Goal: Task Accomplishment & Management: Complete application form

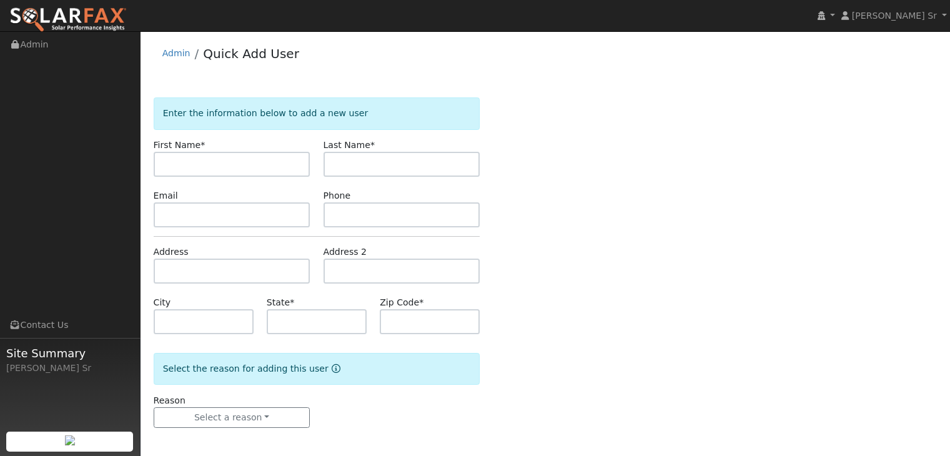
scroll to position [2, 0]
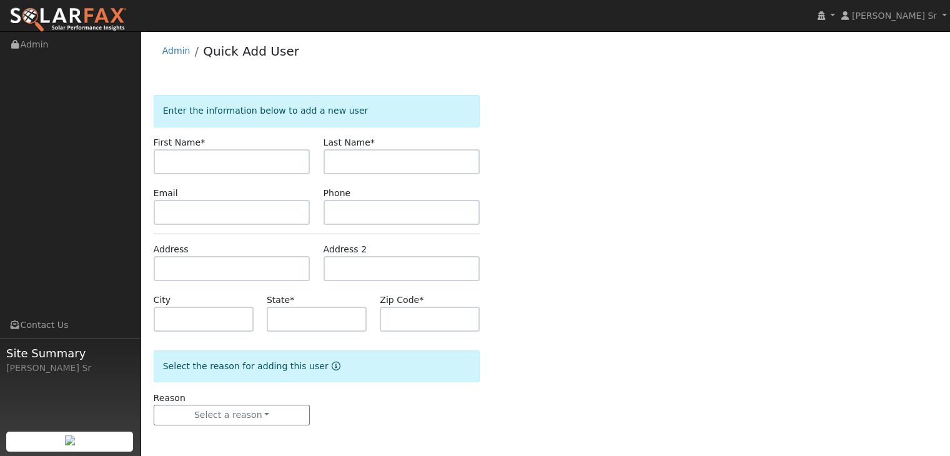
click at [637, 124] on div "Enter the information below to add a new user First Name * Last Name * Email Ph…" at bounding box center [546, 272] width 784 height 355
click at [187, 162] on input "text" at bounding box center [232, 161] width 157 height 25
type input "[PERSON_NAME]"
click at [352, 157] on input "text" at bounding box center [401, 161] width 157 height 25
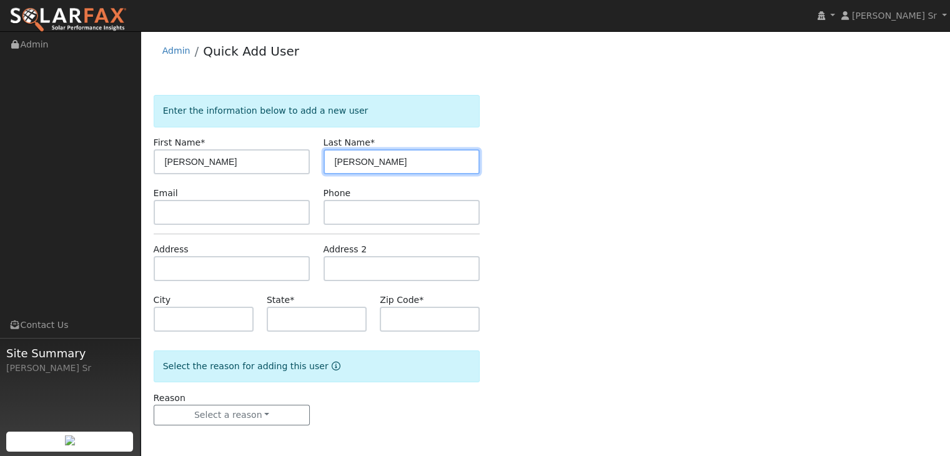
type input "[PERSON_NAME]"
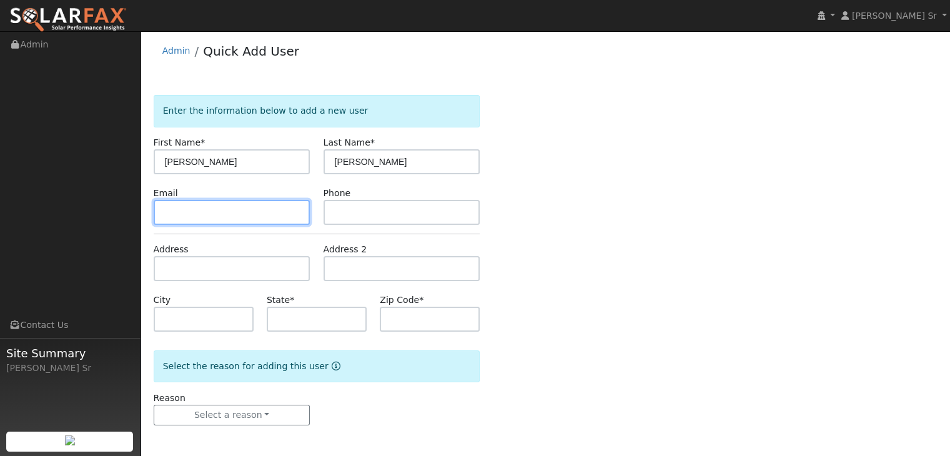
click at [165, 217] on input "text" at bounding box center [232, 212] width 157 height 25
type input "[EMAIL_ADDRESS][DOMAIN_NAME]"
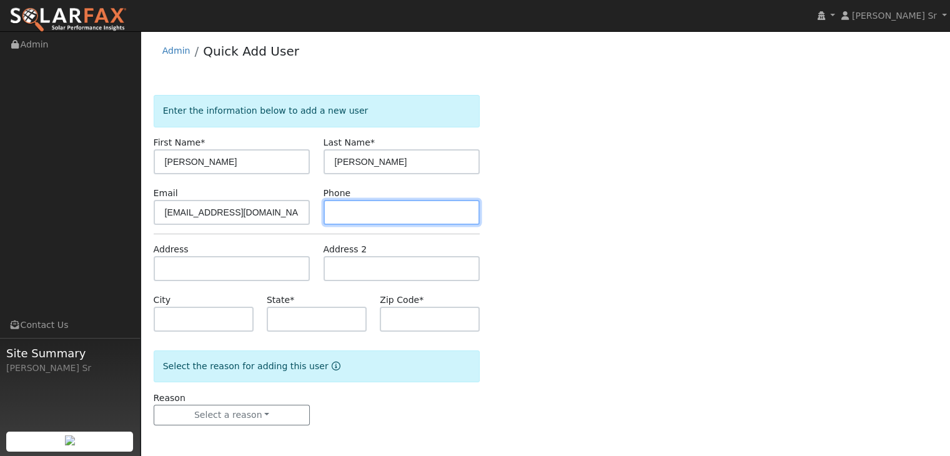
click at [377, 208] on input "text" at bounding box center [401, 212] width 157 height 25
drag, startPoint x: 379, startPoint y: 212, endPoint x: 314, endPoint y: 210, distance: 65.0
click at [314, 210] on div "Email [EMAIL_ADDRESS][DOMAIN_NAME] Phone [PHONE_NUMBER]" at bounding box center [317, 206] width 340 height 38
click at [75, 447] on div at bounding box center [69, 441] width 127 height 20
click at [333, 208] on input "916723644" at bounding box center [401, 212] width 157 height 25
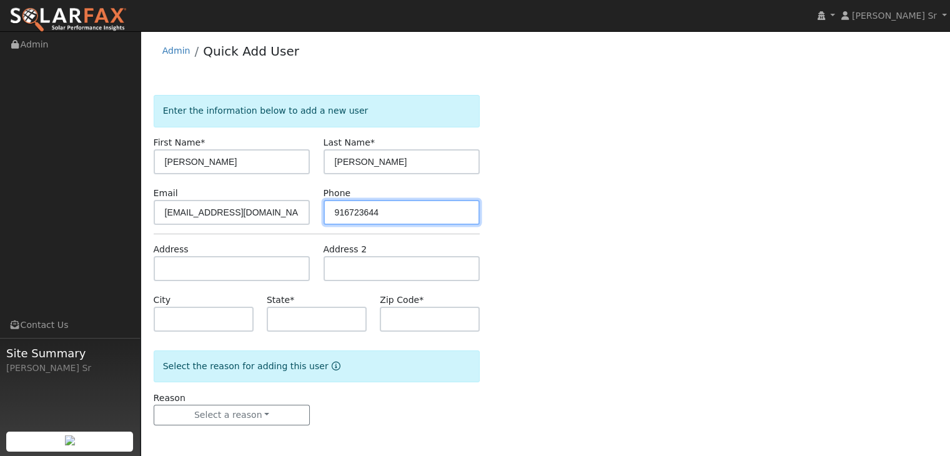
drag, startPoint x: 383, startPoint y: 208, endPoint x: 315, endPoint y: 209, distance: 68.1
click at [315, 209] on div "Email [EMAIL_ADDRESS][DOMAIN_NAME] Phone [PHONE_NUMBER]" at bounding box center [317, 206] width 340 height 38
type input "9167236442"
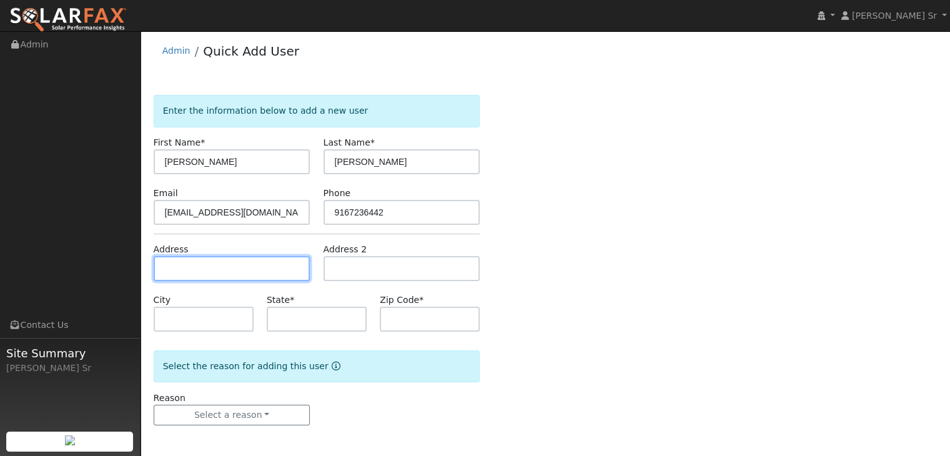
click at [189, 264] on input "text" at bounding box center [232, 268] width 157 height 25
type input "[STREET_ADDRESS]"
type input "Antelope"
type input "CA"
type input "95843"
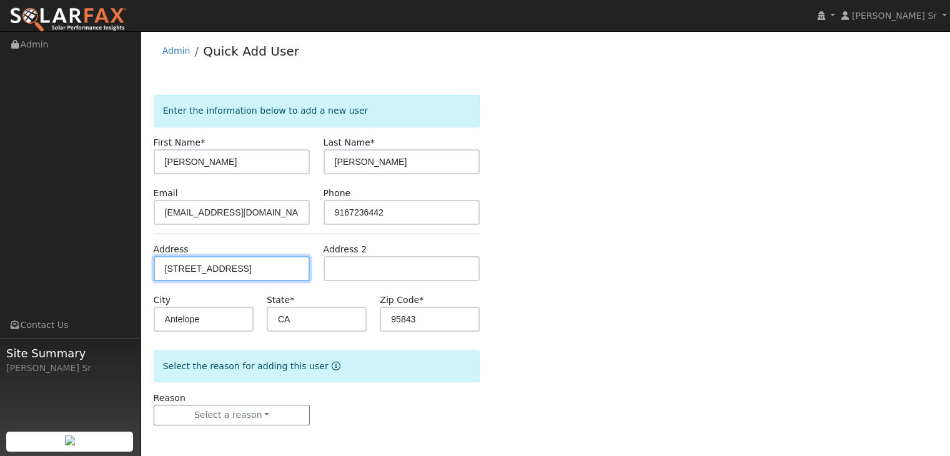
scroll to position [0, 0]
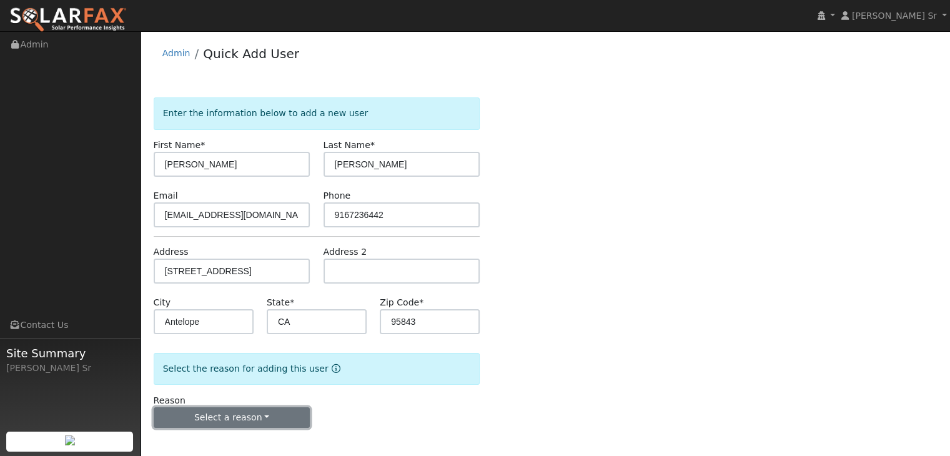
click at [261, 417] on button "Select a reason" at bounding box center [232, 417] width 157 height 21
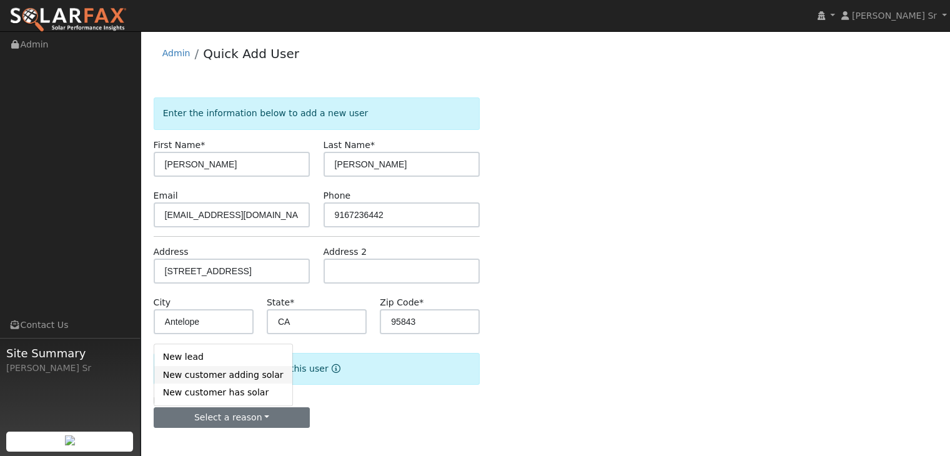
click at [228, 373] on link "New customer adding solar" at bounding box center [223, 374] width 138 height 17
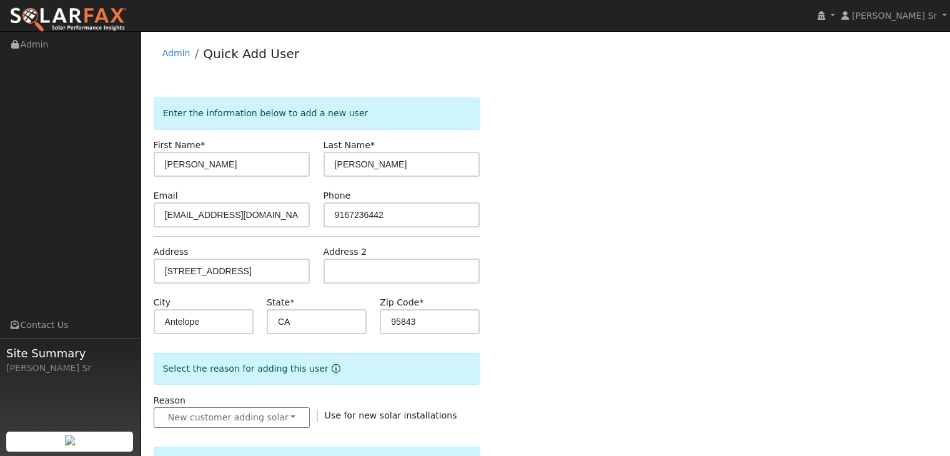
scroll to position [350, 0]
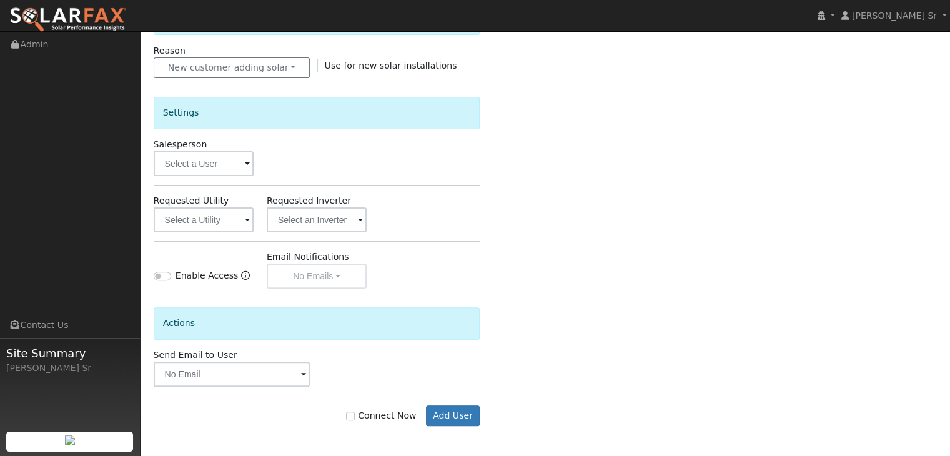
click at [245, 160] on span at bounding box center [247, 164] width 5 height 14
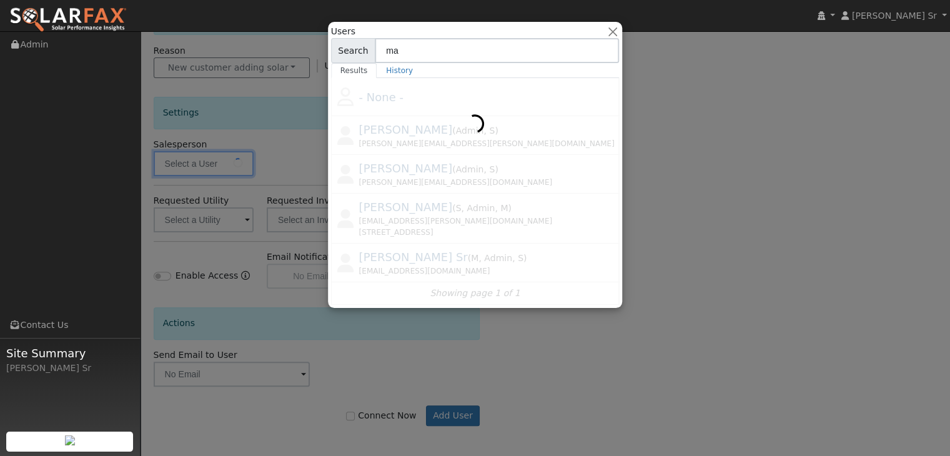
type input "m"
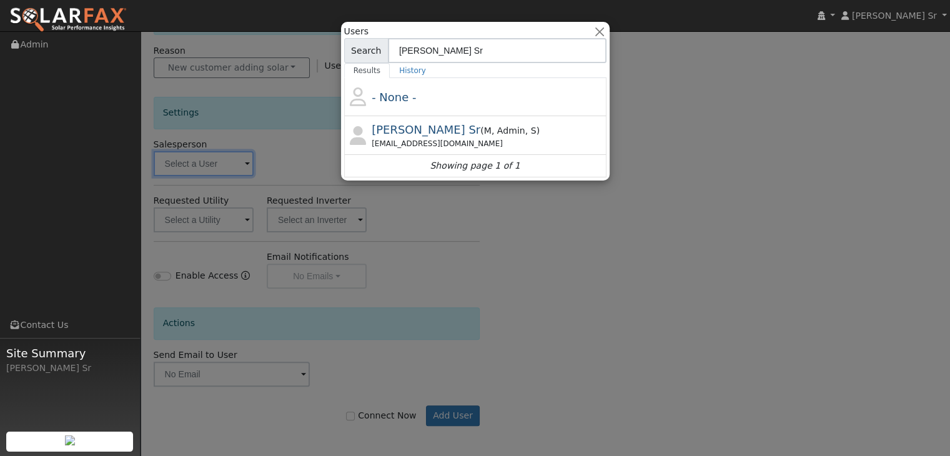
type input "[PERSON_NAME] Sr"
click at [661, 84] on div at bounding box center [475, 228] width 950 height 456
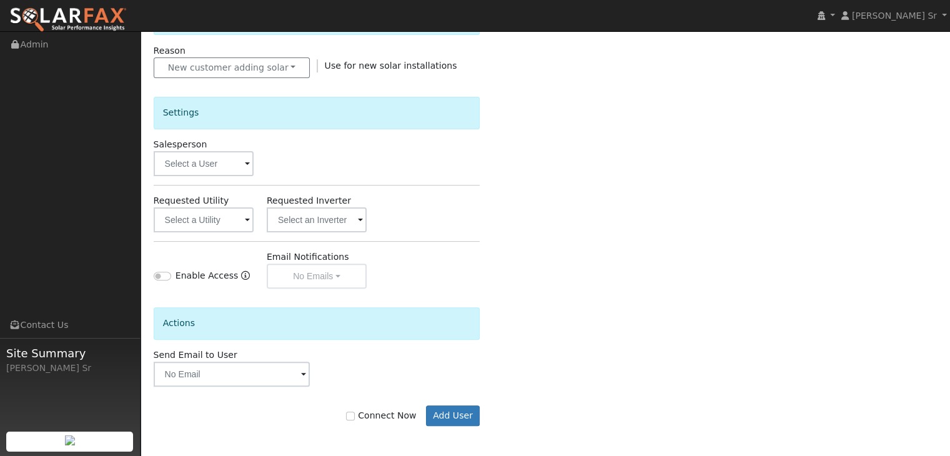
click at [245, 163] on span at bounding box center [247, 164] width 5 height 14
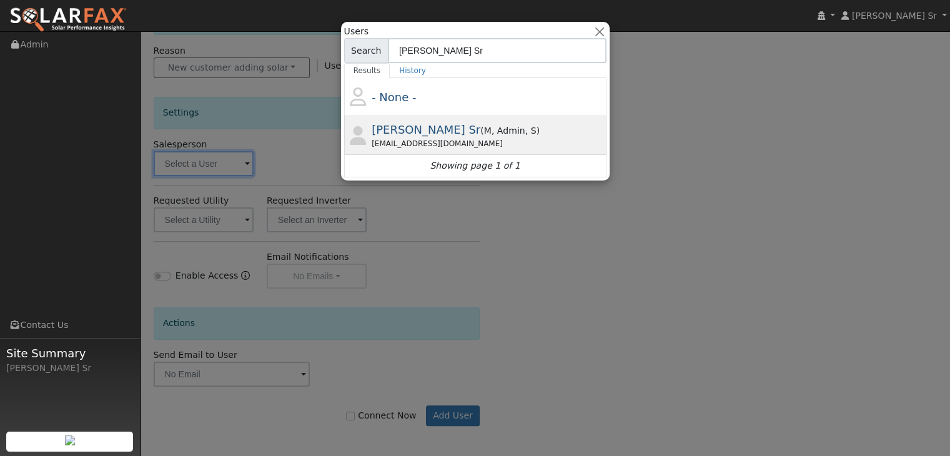
type input "[PERSON_NAME] Sr"
click at [525, 131] on span ", Admin" at bounding box center [530, 131] width 11 height 10
type input "[PERSON_NAME] Sr"
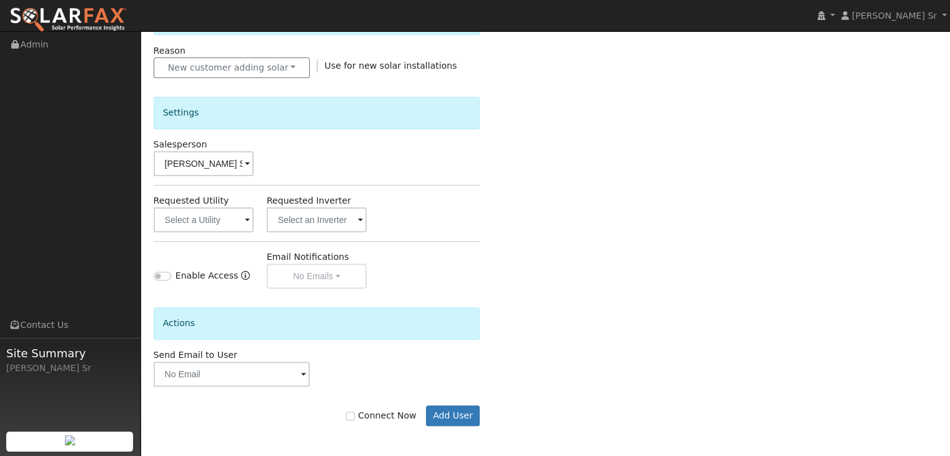
click at [247, 218] on span at bounding box center [247, 221] width 5 height 14
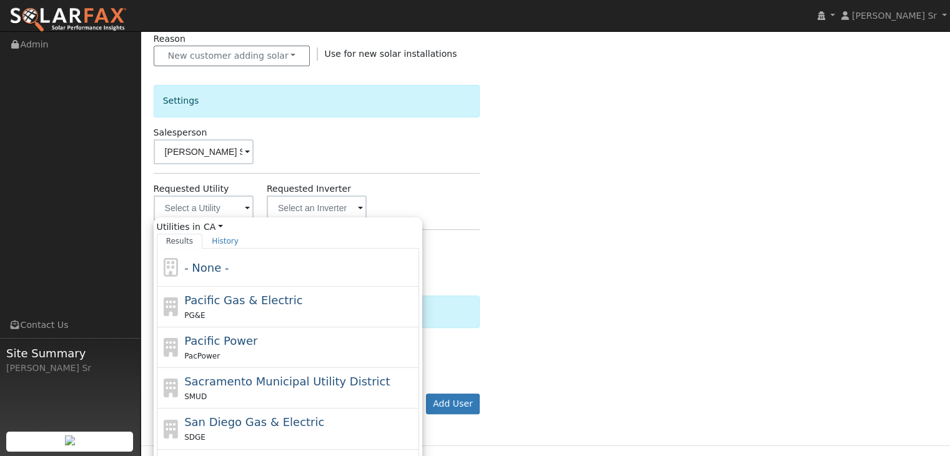
scroll to position [420, 0]
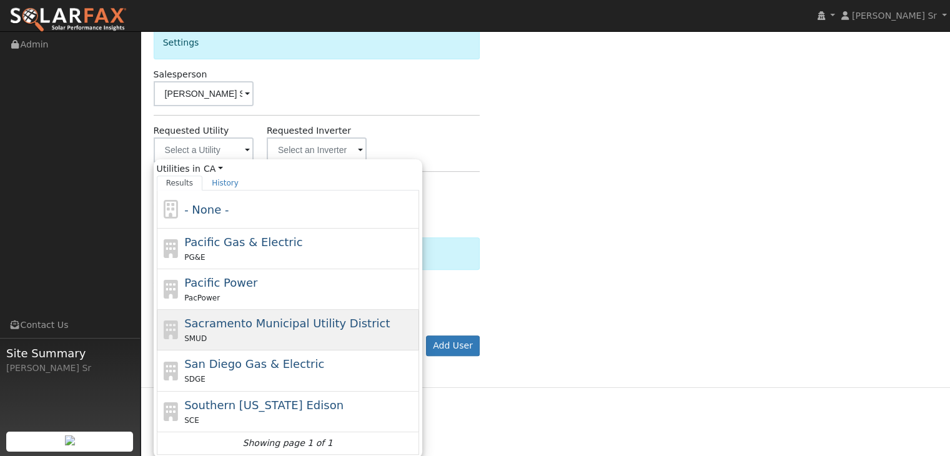
click at [237, 324] on span "Sacramento Municipal Utility District" at bounding box center [286, 323] width 205 height 13
type input "Sacramento Municipal Utility District"
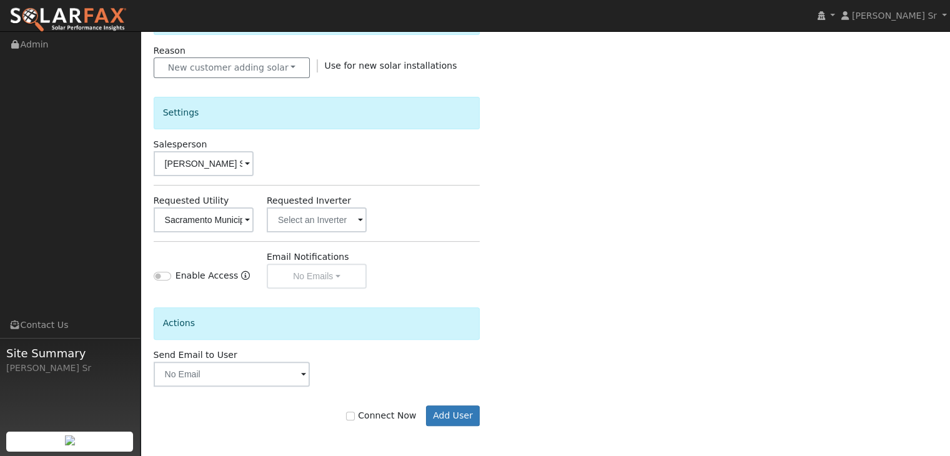
click at [250, 218] on span at bounding box center [247, 221] width 5 height 14
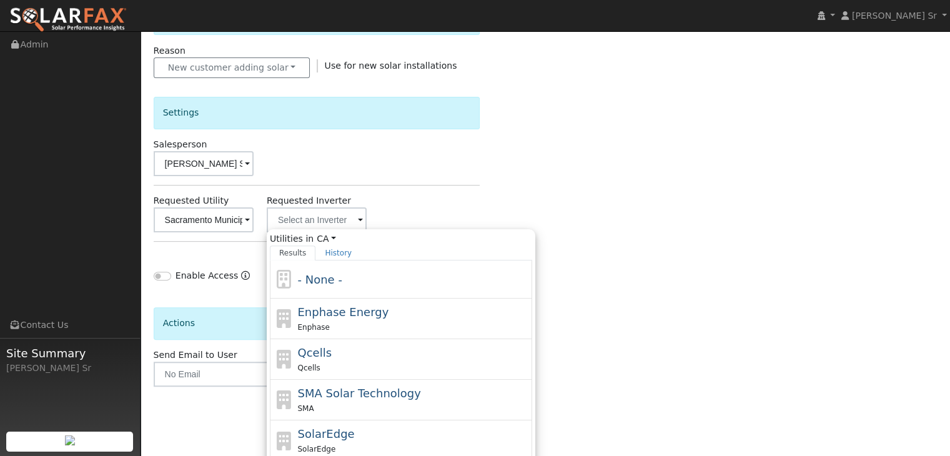
scroll to position [420, 0]
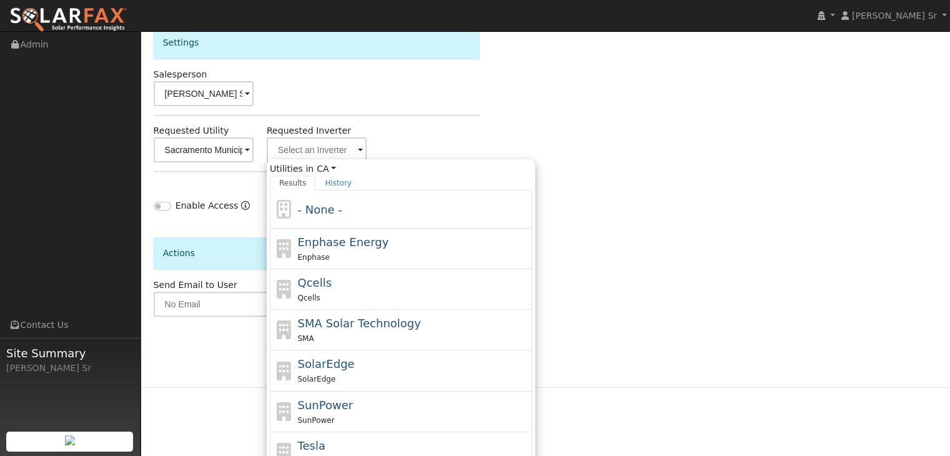
click at [490, 133] on div "Enter the information below to add a new user First Name * [PERSON_NAME] Last N…" at bounding box center [546, 29] width 784 height 703
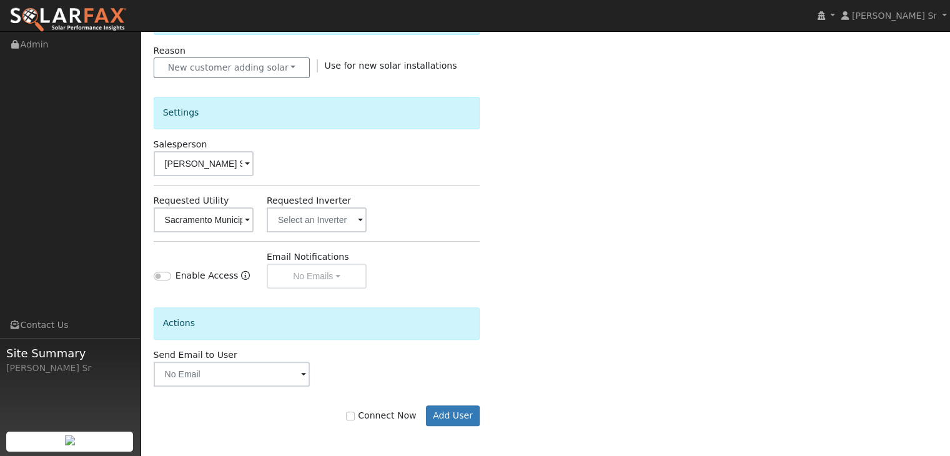
click at [250, 220] on span at bounding box center [247, 221] width 5 height 14
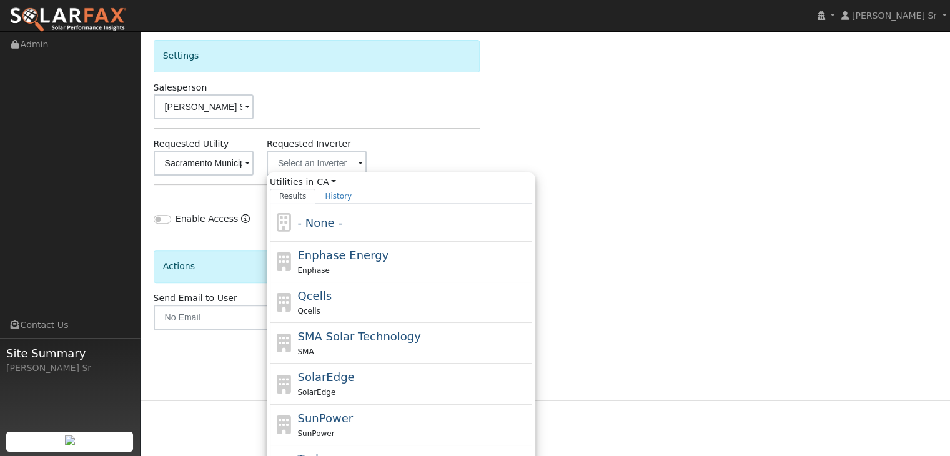
scroll to position [460, 0]
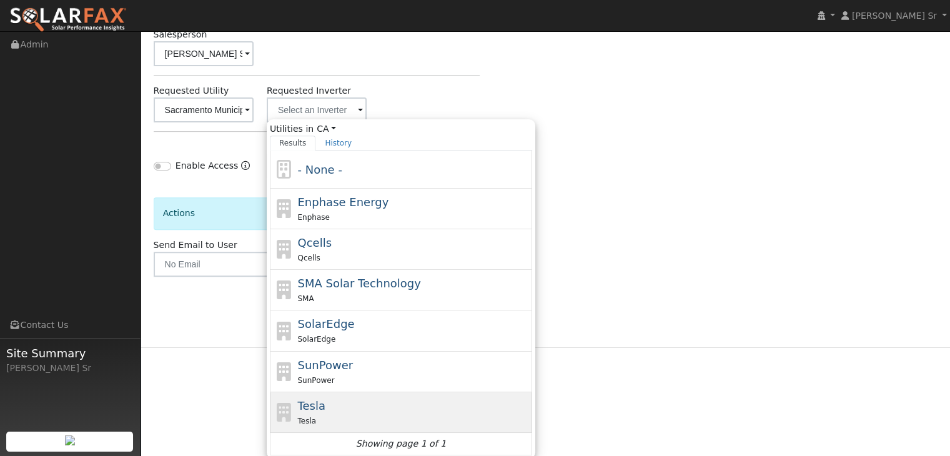
click at [302, 404] on span "Tesla" at bounding box center [310, 405] width 27 height 13
type input "Tesla"
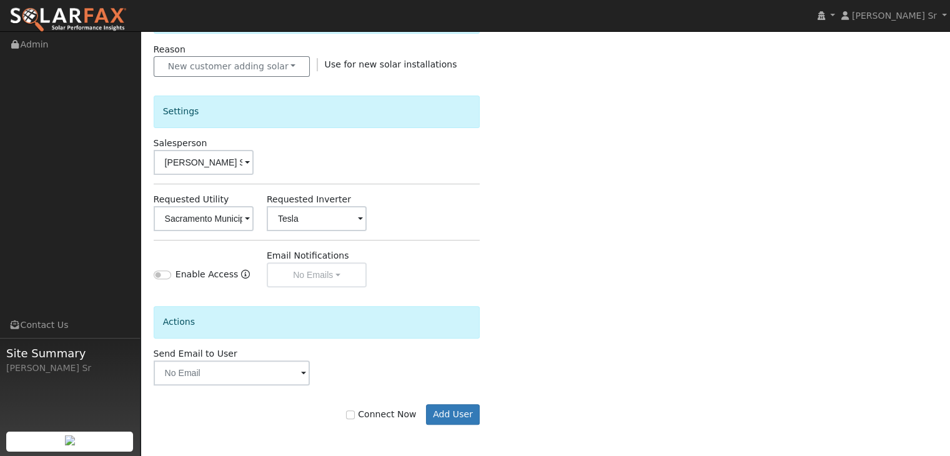
scroll to position [350, 0]
click at [338, 272] on div "Email Notifications No Emails No Emails Weekly Emails Monthly Emails" at bounding box center [316, 269] width 113 height 38
click at [332, 274] on div "Email Notifications No Emails No Emails Weekly Emails Monthly Emails" at bounding box center [316, 269] width 113 height 38
click at [157, 275] on input "Enable Access" at bounding box center [162, 276] width 17 height 9
checkbox input "true"
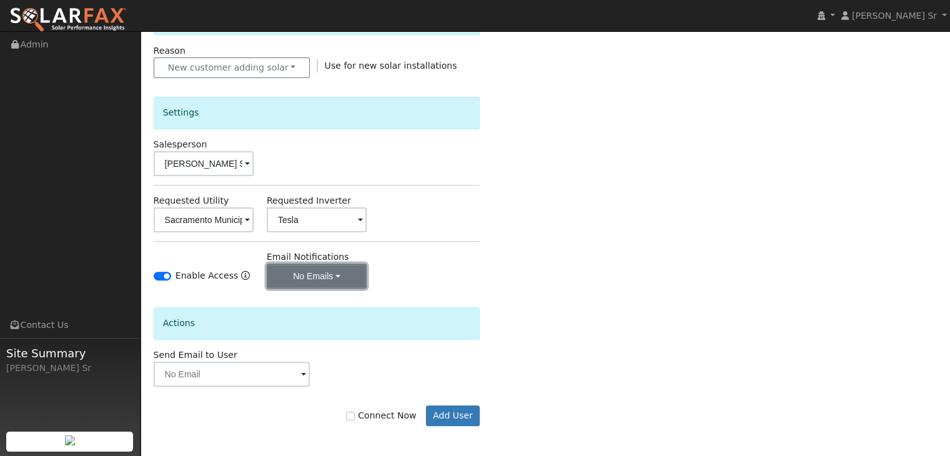
click at [337, 272] on button "No Emails" at bounding box center [317, 276] width 100 height 25
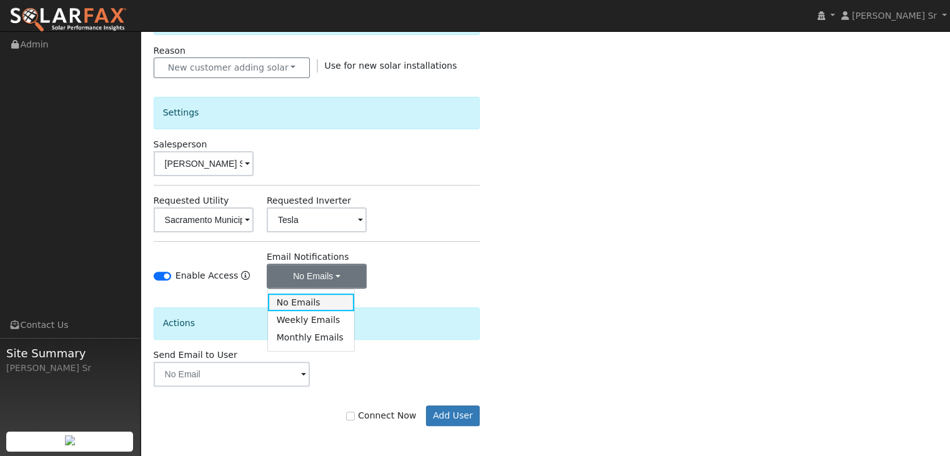
click at [300, 303] on link "No Emails" at bounding box center [311, 301] width 87 height 17
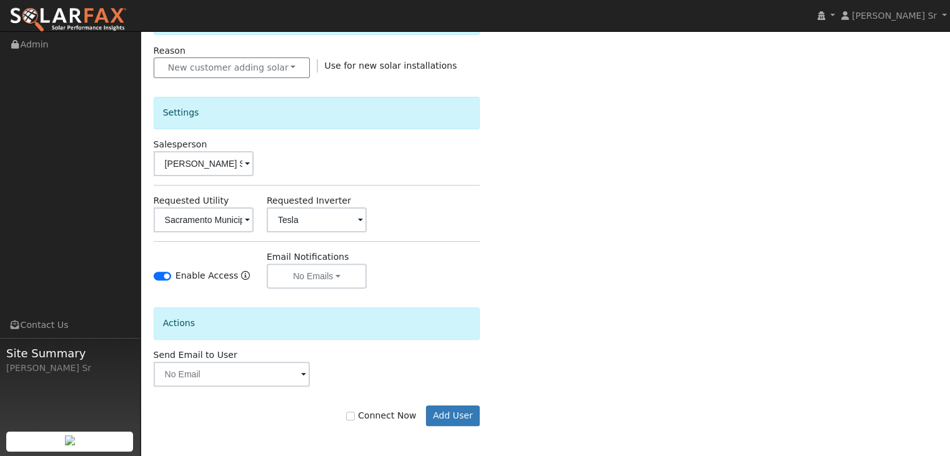
click at [229, 318] on div "Actions" at bounding box center [317, 323] width 327 height 32
click at [303, 370] on span at bounding box center [303, 375] width 5 height 14
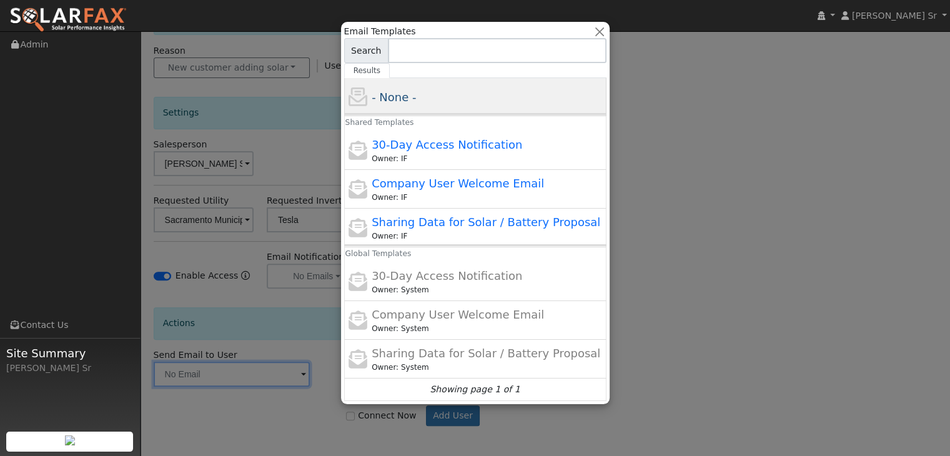
click at [428, 99] on div "- None -" at bounding box center [488, 97] width 232 height 17
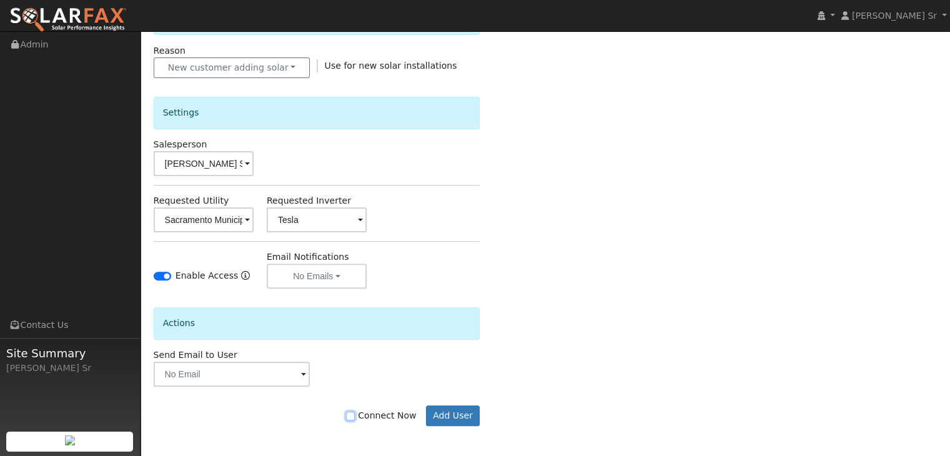
click at [355, 413] on input "Connect Now" at bounding box center [350, 416] width 9 height 9
checkbox input "true"
click at [466, 412] on button "Add User" at bounding box center [453, 415] width 54 height 21
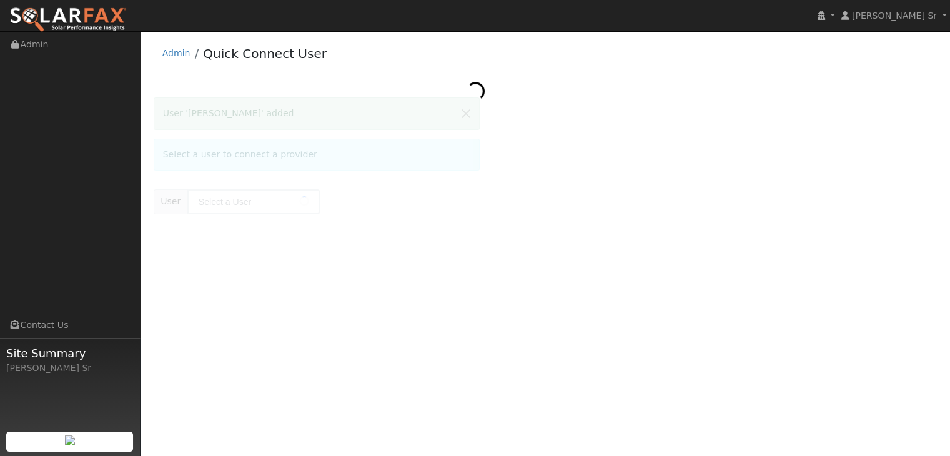
type input "[PERSON_NAME]"
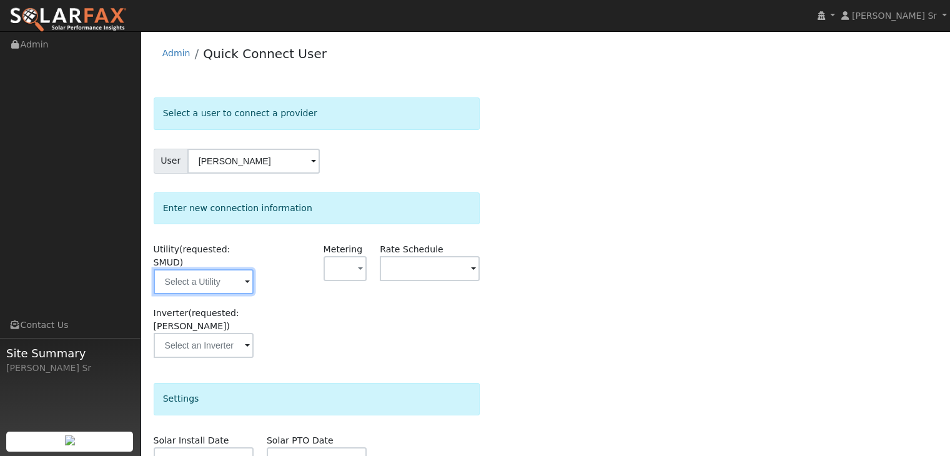
click at [242, 269] on input "text" at bounding box center [204, 281] width 100 height 25
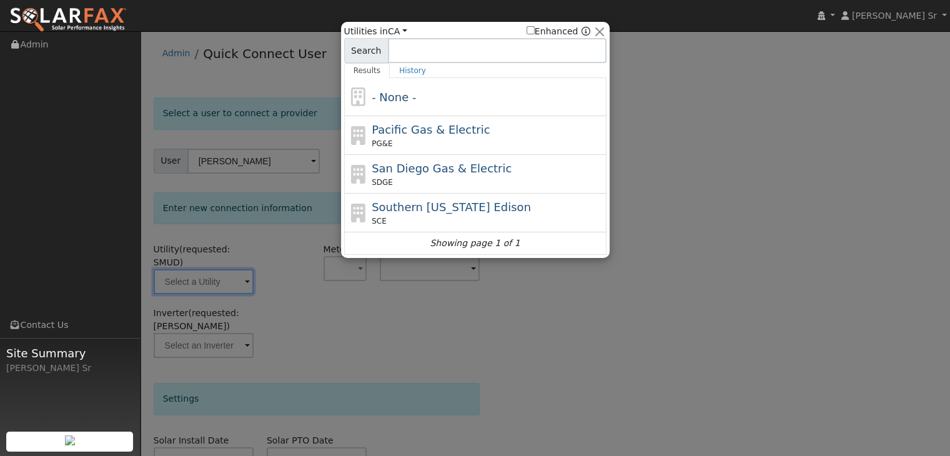
click at [288, 287] on div at bounding box center [475, 228] width 950 height 456
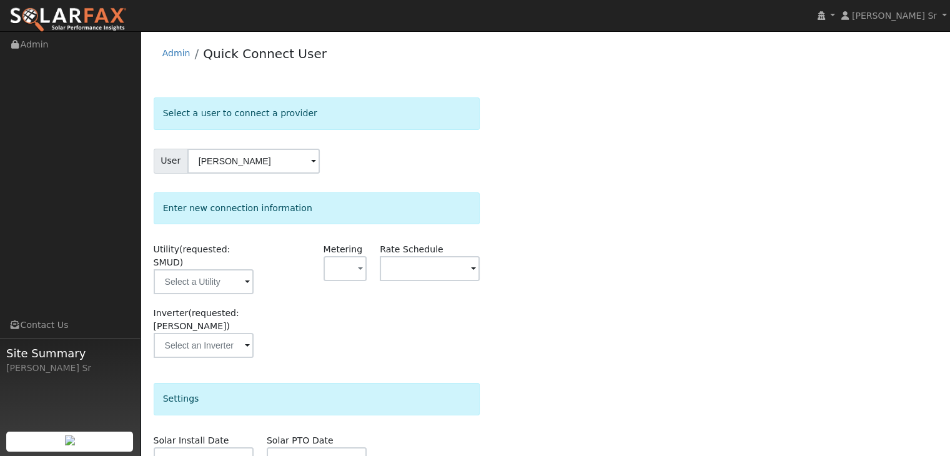
click at [247, 290] on span at bounding box center [247, 282] width 5 height 14
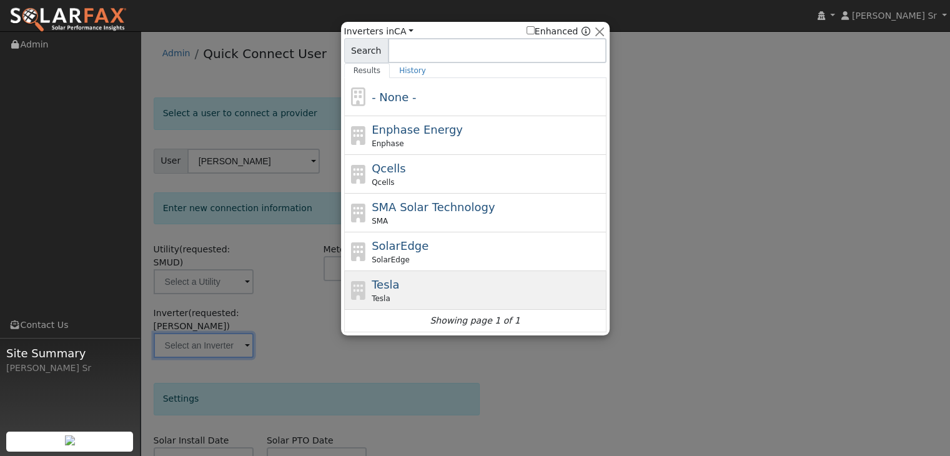
click at [405, 295] on div "Tesla" at bounding box center [488, 298] width 232 height 11
type input "Tesla"
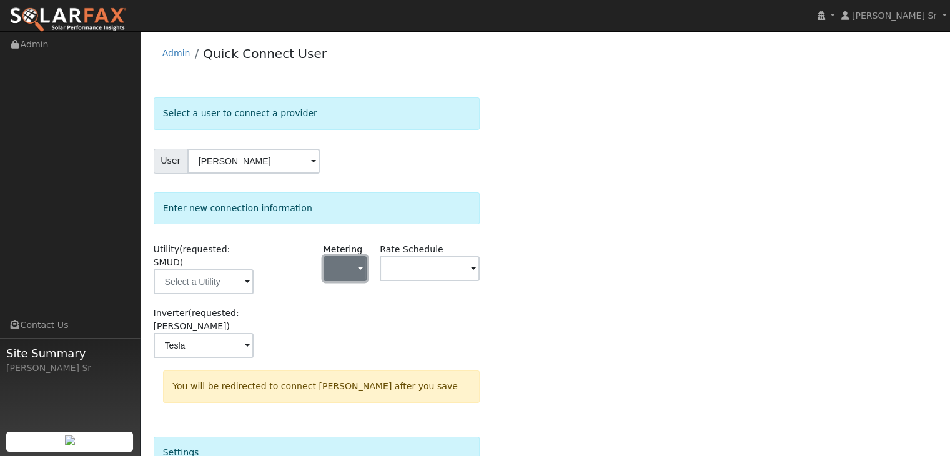
click at [360, 267] on span "button" at bounding box center [360, 269] width 5 height 13
click at [349, 312] on link "NEM" at bounding box center [367, 312] width 87 height 17
click at [250, 275] on span at bounding box center [247, 282] width 5 height 14
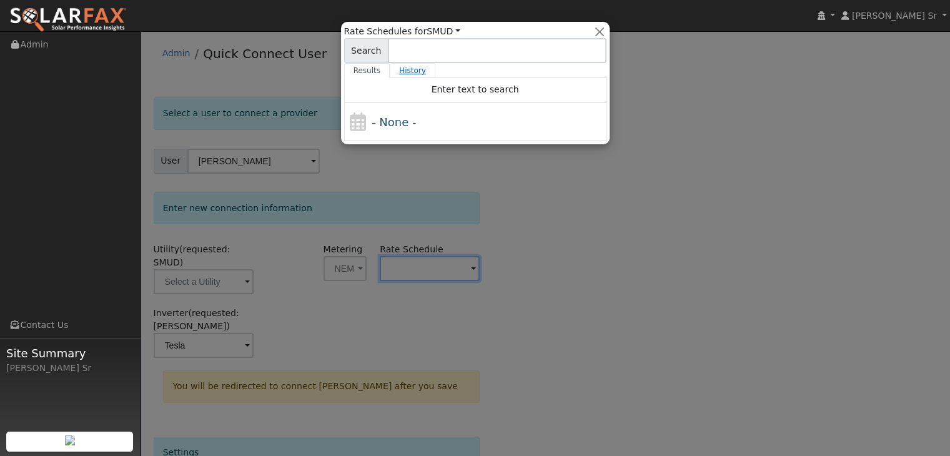
click at [406, 68] on link "History" at bounding box center [413, 70] width 46 height 15
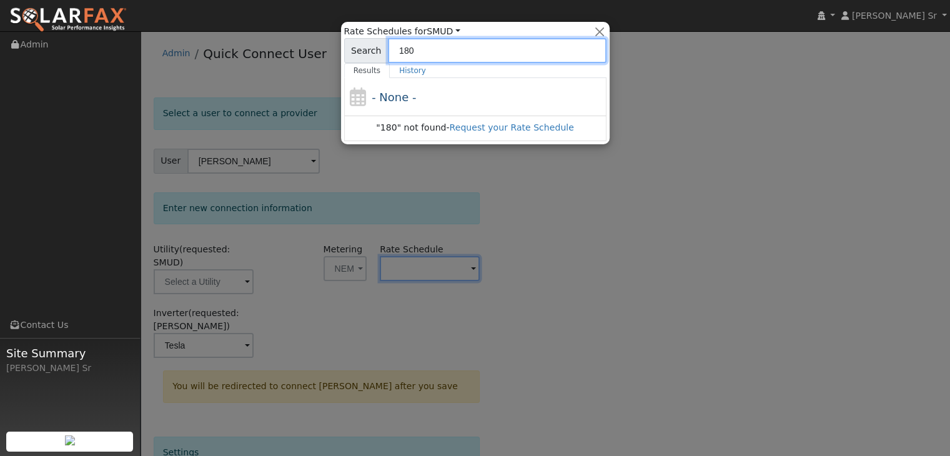
type input "1803"
click at [46, 447] on div at bounding box center [69, 441] width 127 height 20
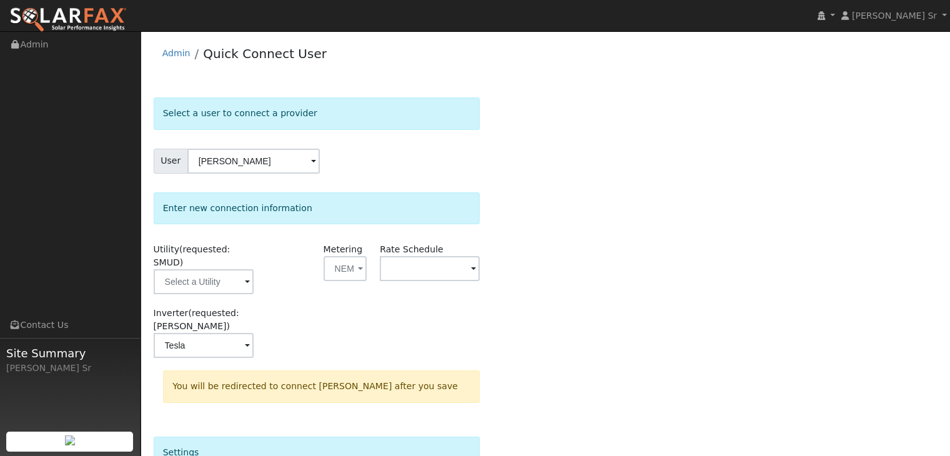
click at [250, 275] on span at bounding box center [247, 282] width 5 height 14
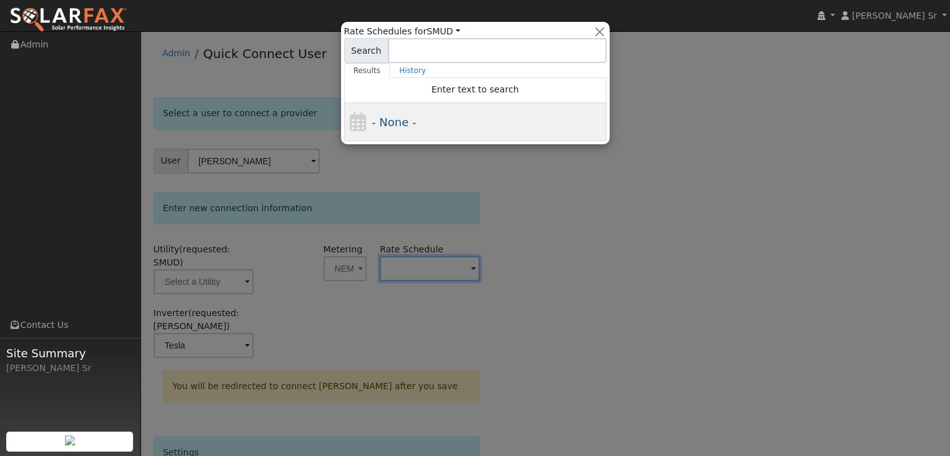
click at [417, 124] on div "- None -" at bounding box center [488, 122] width 232 height 17
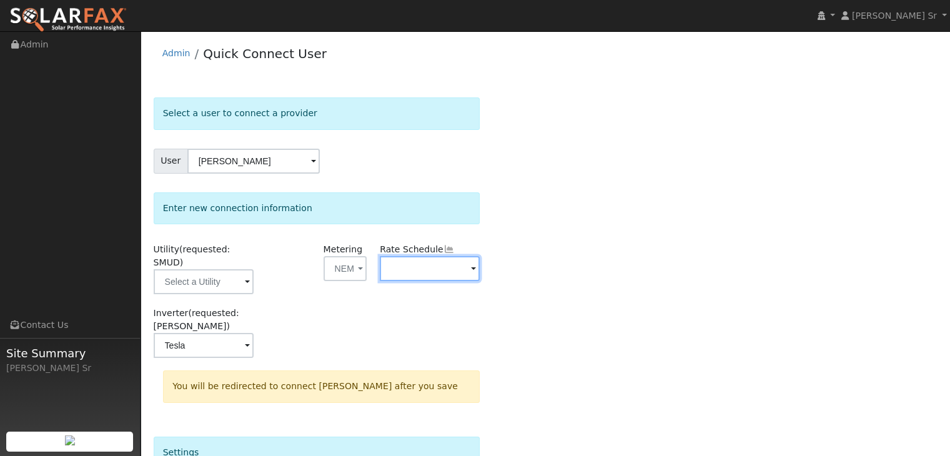
click at [254, 275] on input "text" at bounding box center [204, 281] width 100 height 25
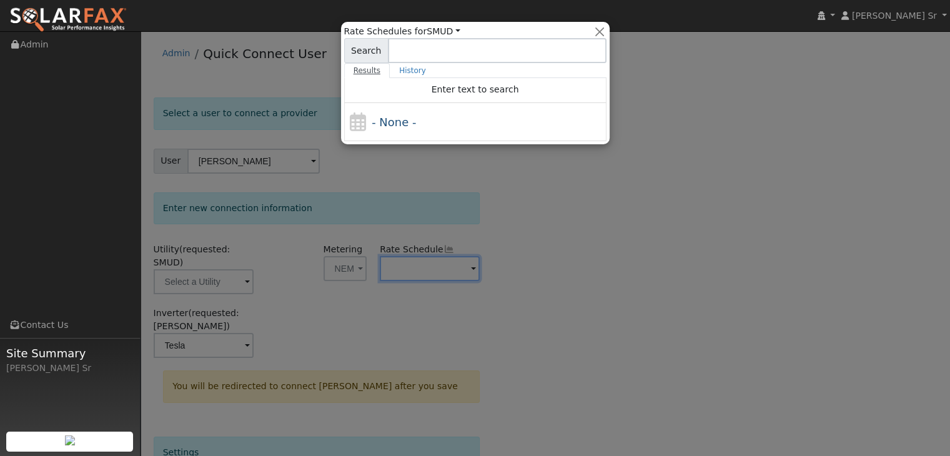
click at [365, 69] on link "Results" at bounding box center [367, 70] width 46 height 15
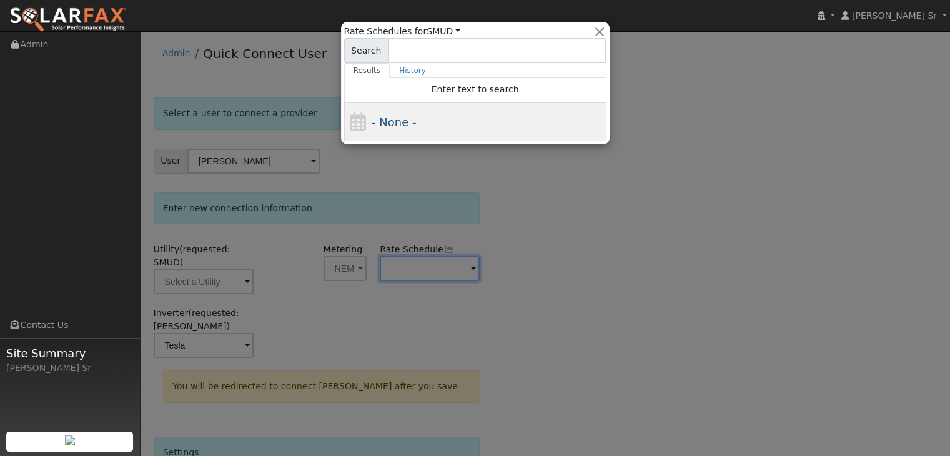
click at [382, 120] on span "- None -" at bounding box center [394, 122] width 44 height 13
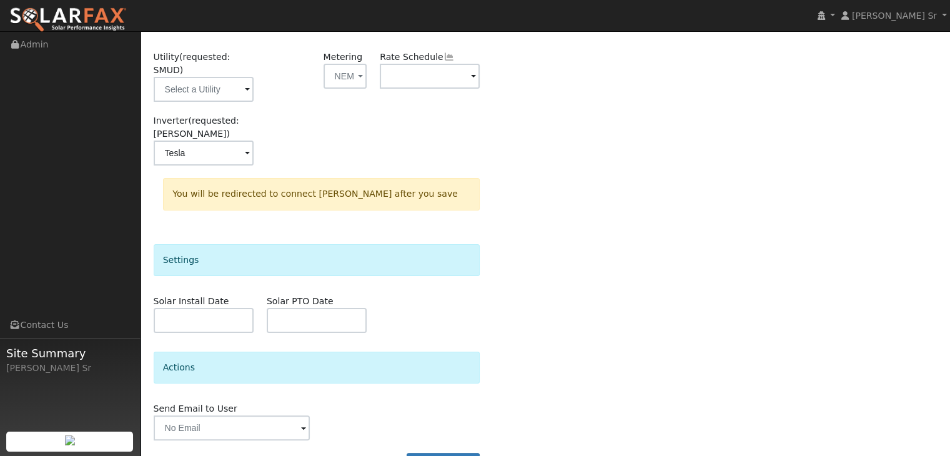
scroll to position [201, 0]
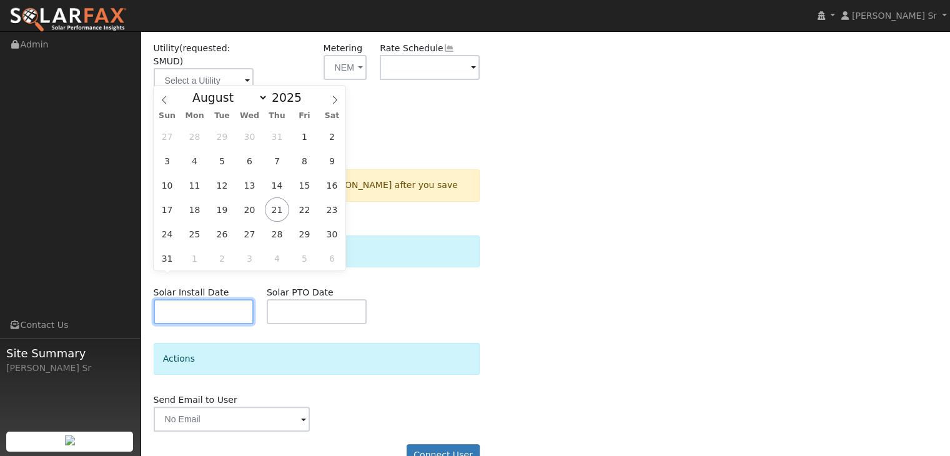
click at [230, 299] on input "text" at bounding box center [204, 311] width 100 height 25
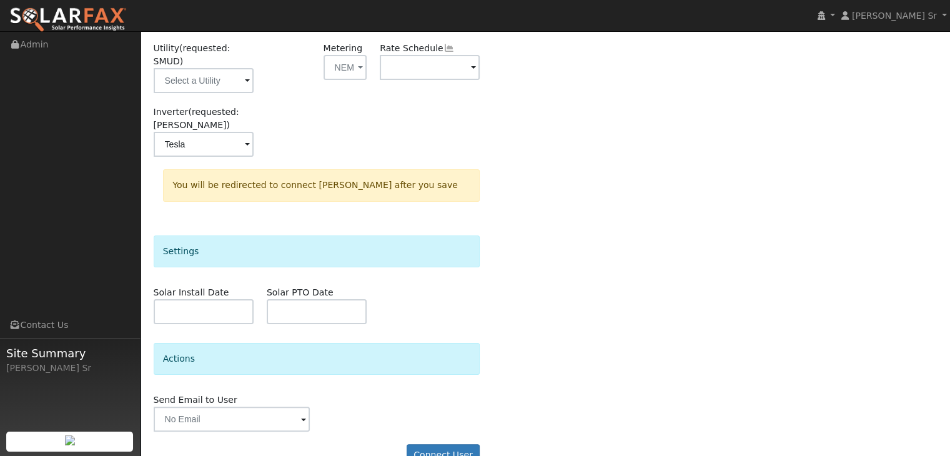
click at [560, 259] on div "Select a user to connect a provider User Sarah Schroeder Account Default Accoun…" at bounding box center [546, 186] width 784 height 581
click at [560, 256] on div "Select a user to connect a provider User Sarah Schroeder Account Default Accoun…" at bounding box center [546, 186] width 784 height 581
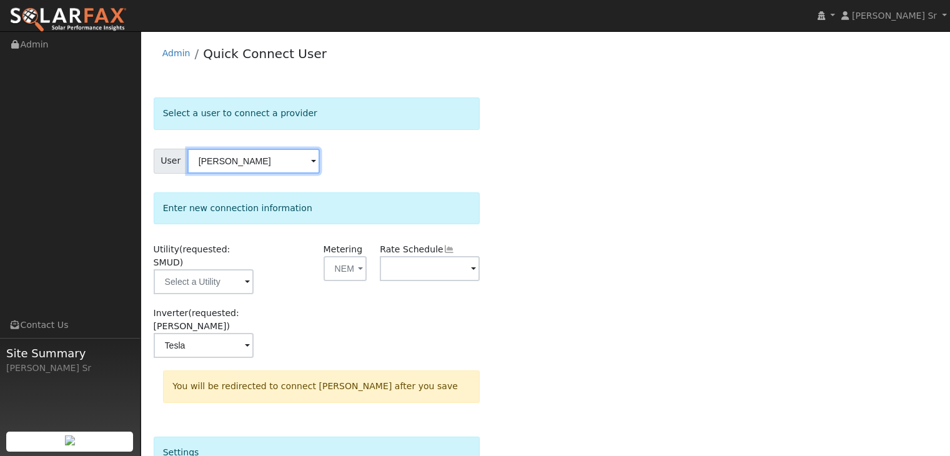
scroll to position [0, 0]
click at [600, 237] on div "Select a user to connect a provider User Sarah Schroeder Account Default Accoun…" at bounding box center [546, 387] width 784 height 581
click at [584, 220] on div "Select a user to connect a provider User Sarah Schroeder Account Default Accoun…" at bounding box center [546, 387] width 784 height 581
click at [597, 201] on div "Select a user to connect a provider User Sarah Schroeder Account Default Accoun…" at bounding box center [546, 387] width 784 height 581
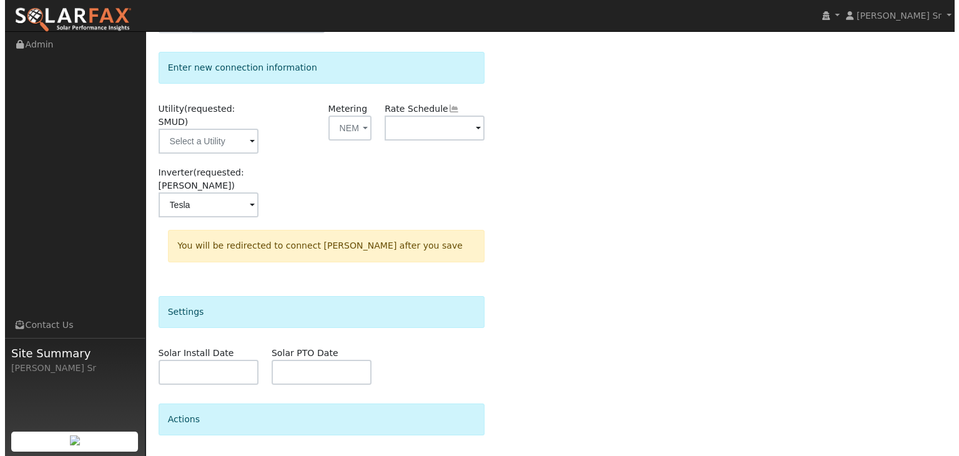
scroll to position [201, 0]
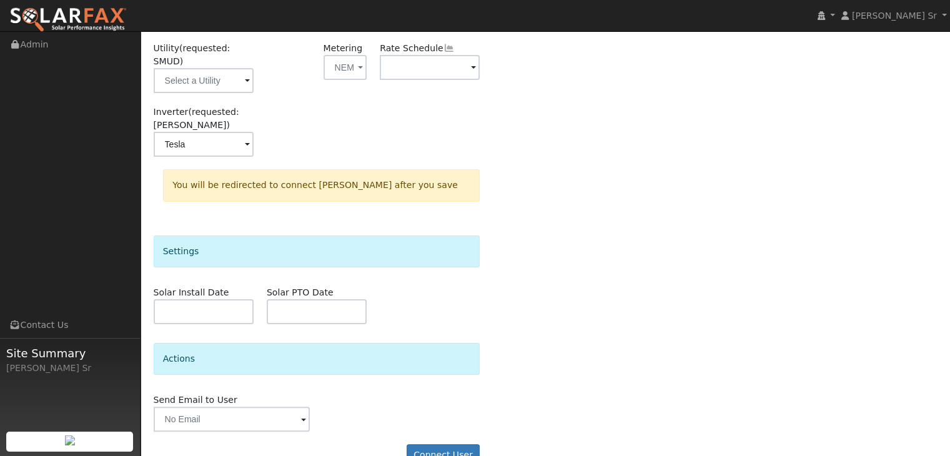
click at [301, 413] on span at bounding box center [303, 420] width 5 height 14
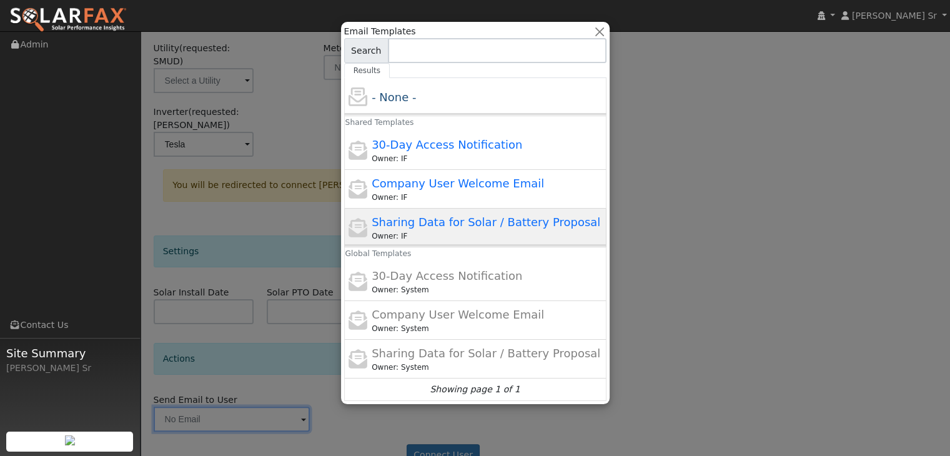
click at [442, 230] on div "Owner: IF" at bounding box center [488, 235] width 232 height 11
type input "Sharing Data for Solar / Battery Proposal"
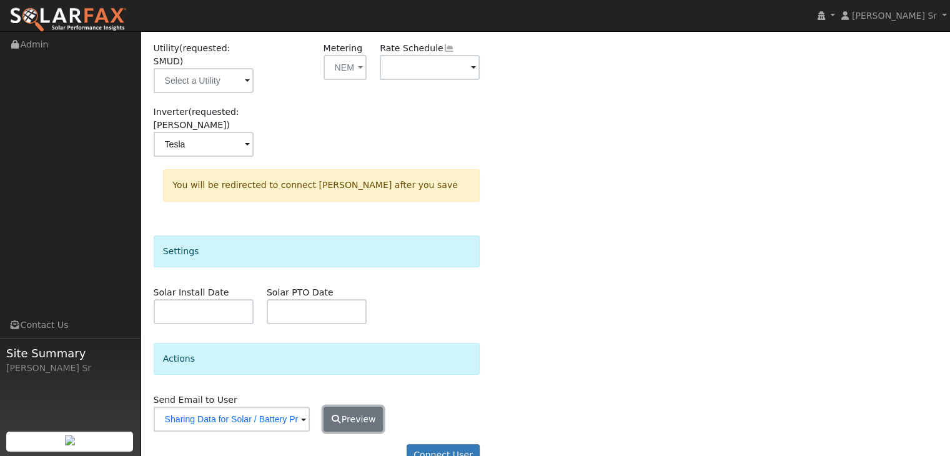
click at [358, 407] on button "Preview" at bounding box center [353, 419] width 60 height 25
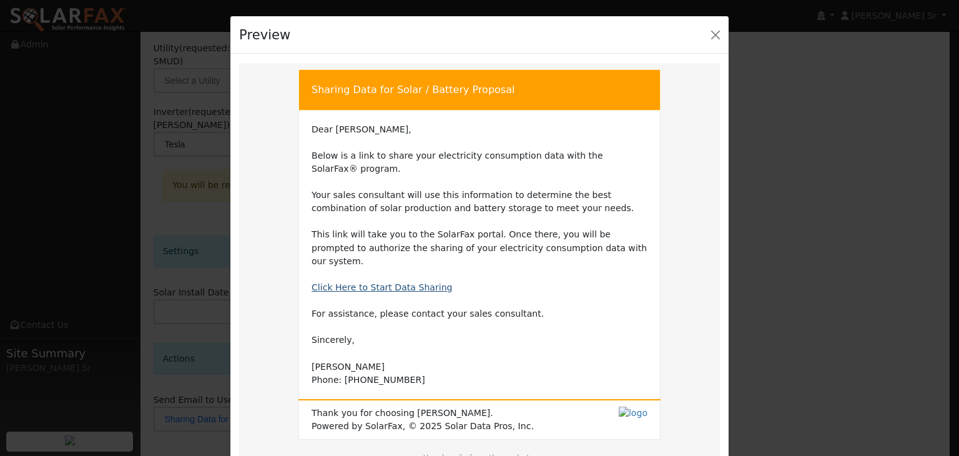
click at [375, 282] on link "Click Here to Start Data Sharing" at bounding box center [382, 287] width 141 height 10
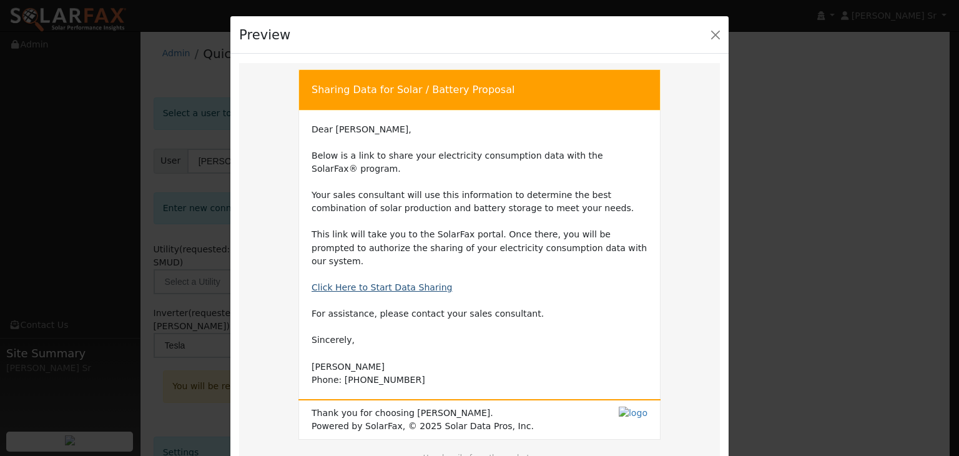
click at [373, 282] on link "Click Here to Start Data Sharing" at bounding box center [382, 287] width 141 height 10
click at [383, 282] on link "Click Here to Start Data Sharing" at bounding box center [382, 287] width 141 height 10
click at [714, 31] on button "Close" at bounding box center [715, 34] width 17 height 17
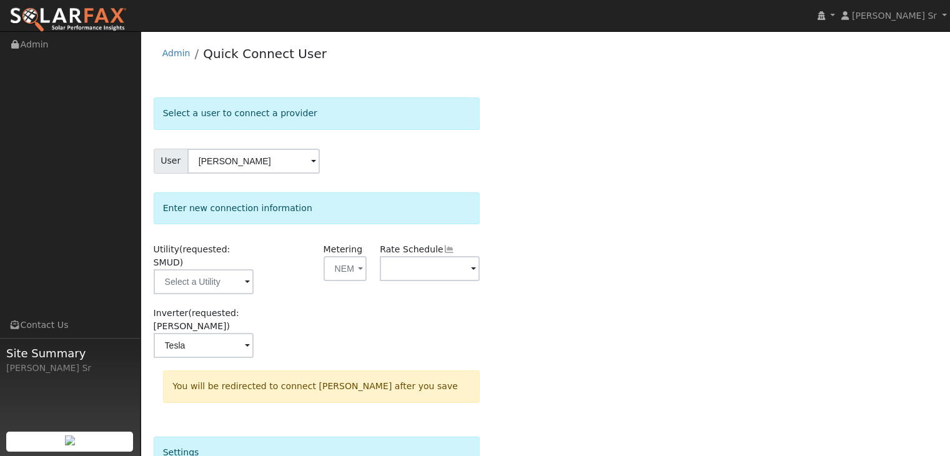
click at [388, 220] on div "Enter new connection information" at bounding box center [317, 208] width 327 height 32
click at [250, 275] on span at bounding box center [247, 282] width 5 height 14
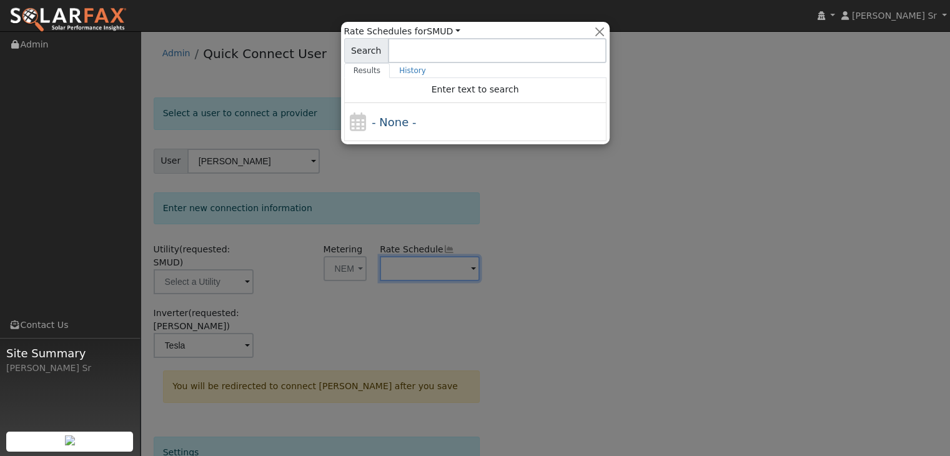
click at [475, 267] on div at bounding box center [475, 228] width 950 height 456
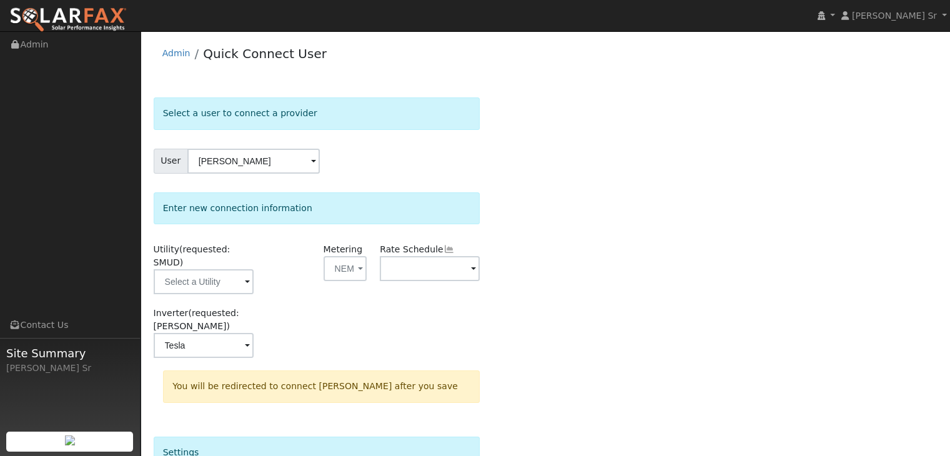
click at [540, 185] on div "Select a user to connect a provider User Sarah Schroeder Account Default Accoun…" at bounding box center [546, 387] width 784 height 581
click at [580, 214] on div "Select a user to connect a provider User Sarah Schroeder Account Default Accoun…" at bounding box center [546, 387] width 784 height 581
